Goal: Task Accomplishment & Management: Manage account settings

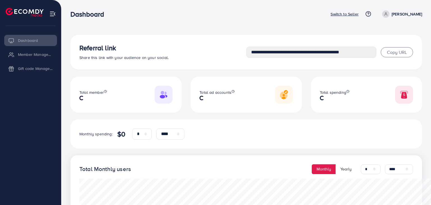
select select "*"
select select "****"
select select "*"
select select "****"
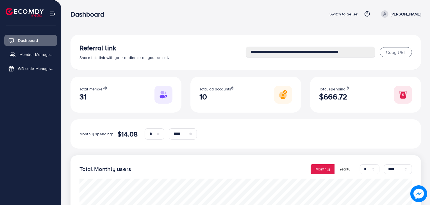
click at [23, 58] on link "Member Management" at bounding box center [30, 54] width 53 height 11
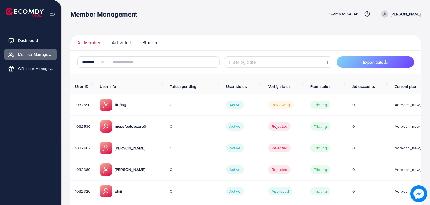
drag, startPoint x: 147, startPoint y: 121, endPoint x: 113, endPoint y: 118, distance: 35.0
click at [113, 120] on div "mossfeeldecore0" at bounding box center [130, 126] width 61 height 12
click at [121, 101] on p "fluffsy" at bounding box center [120, 104] width 11 height 7
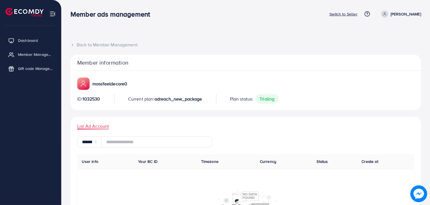
click at [99, 83] on p "mossfeeldecore0" at bounding box center [109, 83] width 35 height 7
copy p "mossfeeldecore0"
click at [92, 98] on span "1032530" at bounding box center [90, 99] width 17 height 6
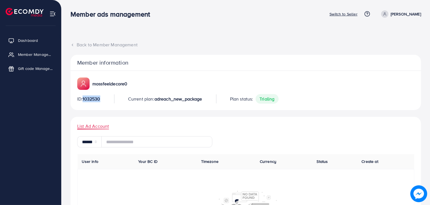
click at [92, 98] on span "1032530" at bounding box center [90, 99] width 17 height 6
click at [117, 97] on div "ID: 1032530 Current plan: adreach_new_package Plan status: trialing" at bounding box center [245, 98] width 337 height 9
click at [92, 99] on span "1032530" at bounding box center [90, 99] width 17 height 6
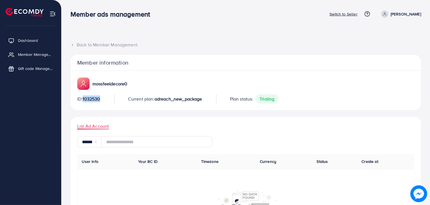
click at [92, 99] on span "1032530" at bounding box center [90, 99] width 17 height 6
copy span "1032530"
click at [98, 81] on p "fluffsy" at bounding box center [98, 83] width 13 height 7
copy p "fluffsy"
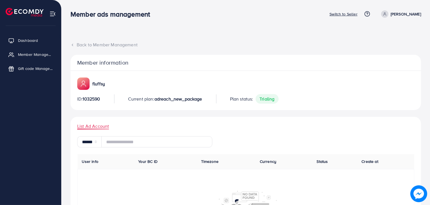
click at [98, 99] on span "1032590" at bounding box center [90, 99] width 17 height 6
copy span "1032590"
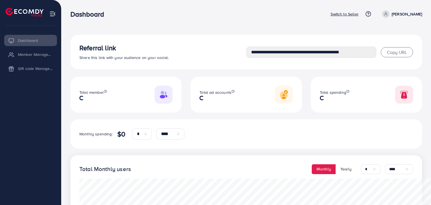
select select "*"
select select "****"
select select "*"
select select "****"
